Goal: Check status: Check status

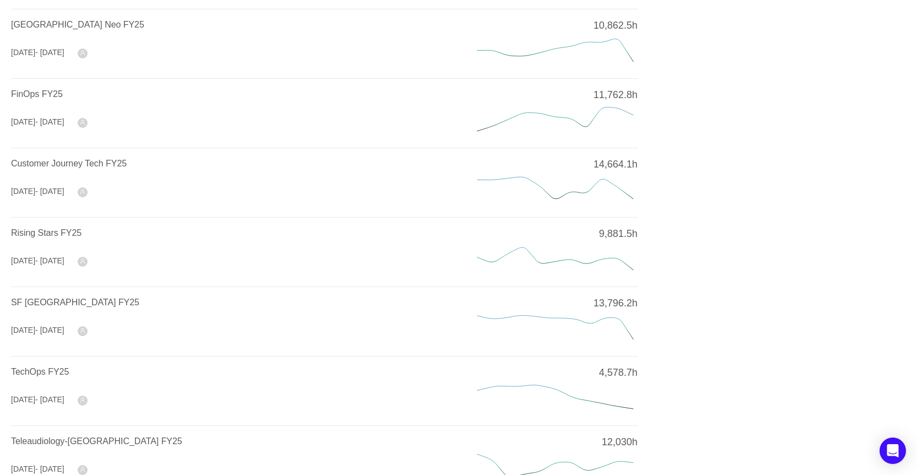
scroll to position [165, 0]
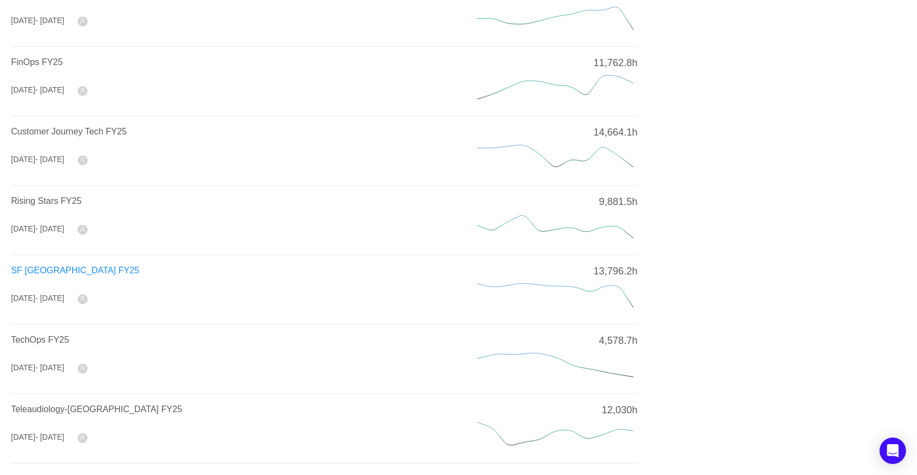
click at [68, 267] on span "SF [GEOGRAPHIC_DATA] FY25" at bounding box center [75, 270] width 128 height 9
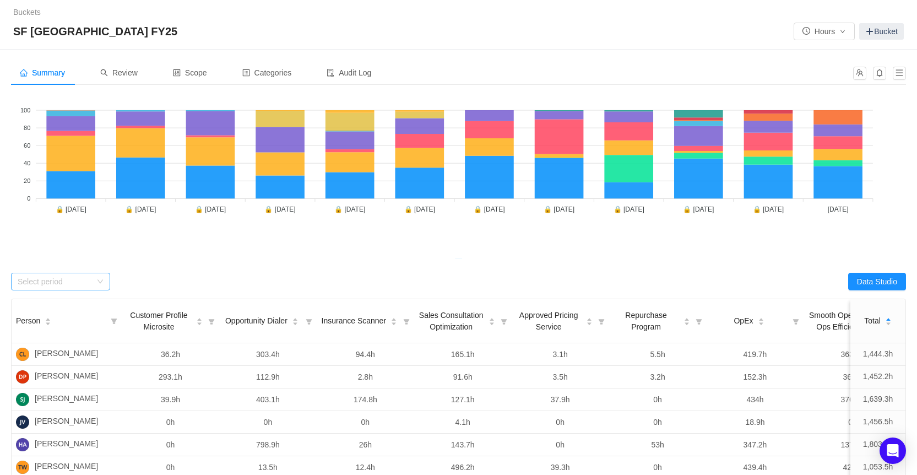
click at [91, 283] on div "Select period" at bounding box center [55, 281] width 74 height 11
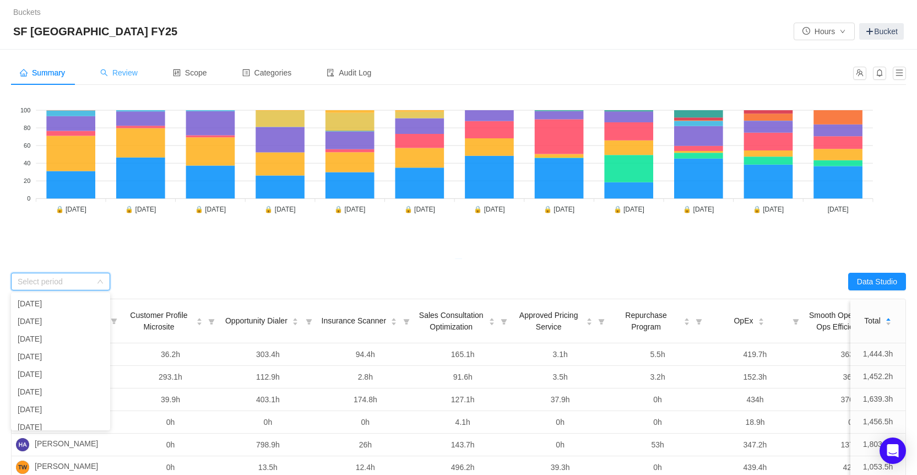
click at [137, 71] on span "Review" at bounding box center [118, 72] width 37 height 9
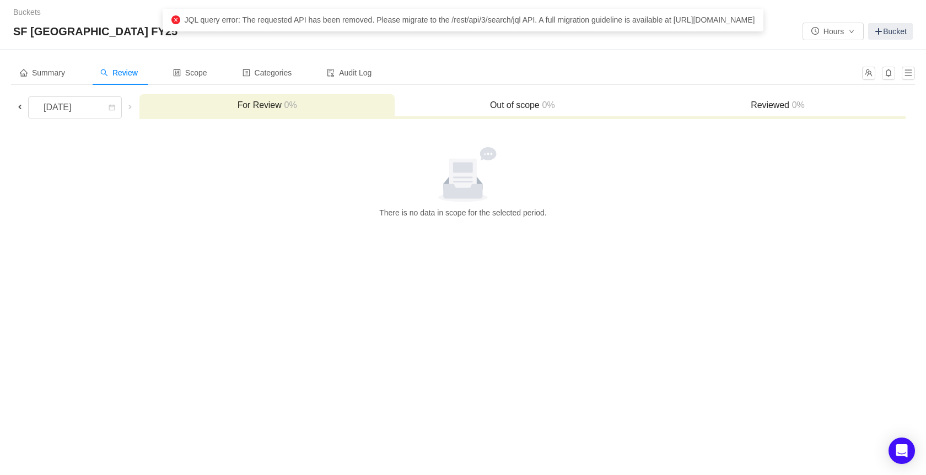
click at [21, 107] on span at bounding box center [19, 106] width 9 height 9
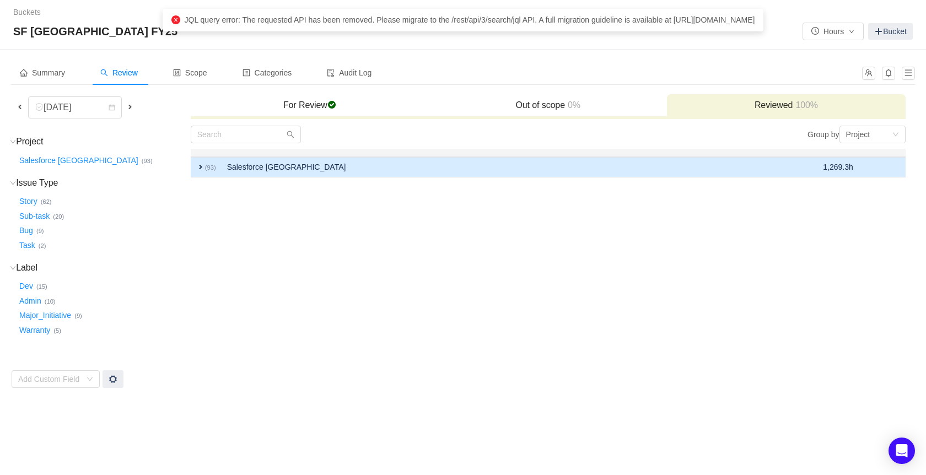
click at [221, 166] on td "Salesforce [GEOGRAPHIC_DATA]" at bounding box center [495, 167] width 549 height 20
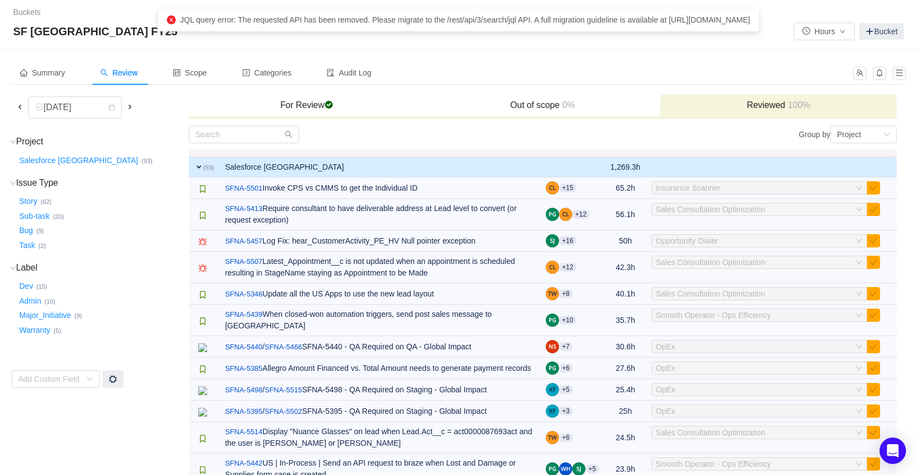
click at [221, 166] on td "Salesforce [GEOGRAPHIC_DATA]" at bounding box center [380, 167] width 321 height 20
